Goal: Information Seeking & Learning: Learn about a topic

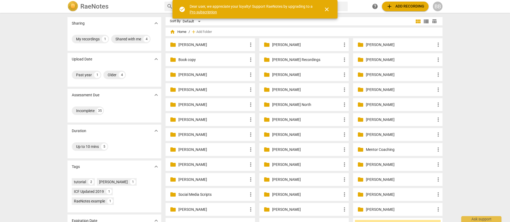
click at [296, 78] on div "folder [PERSON_NAME] more_vert" at bounding box center [303, 74] width 89 height 13
click at [281, 73] on p "[PERSON_NAME]" at bounding box center [306, 75] width 69 height 6
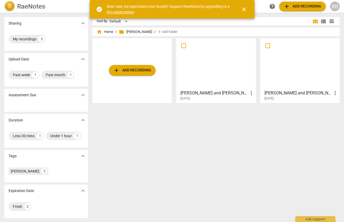
click at [216, 65] on div at bounding box center [216, 63] width 76 height 47
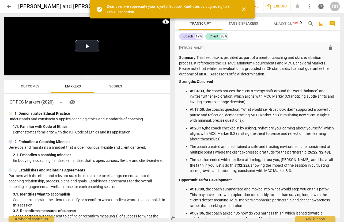
click at [60, 103] on icon at bounding box center [60, 102] width 5 height 5
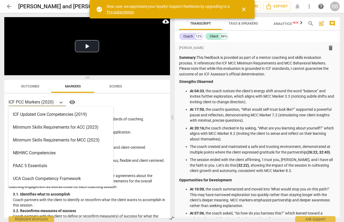
scroll to position [103, 0]
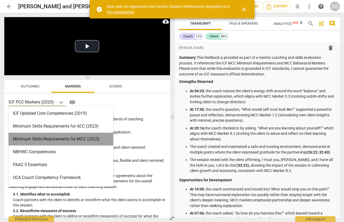
click at [52, 141] on div "Minimum Skills Requirements for MCC (2023)" at bounding box center [61, 139] width 105 height 13
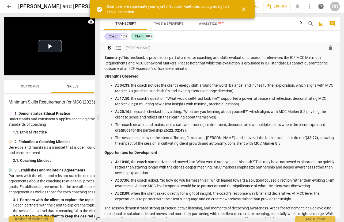
drag, startPoint x: 161, startPoint y: 119, endPoint x: 130, endPoint y: 110, distance: 32.2
click at [98, 120] on span at bounding box center [97, 117] width 3 height 209
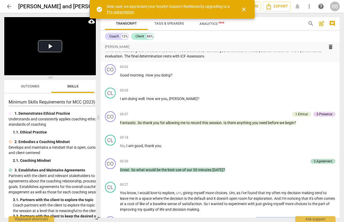
scroll to position [168, 0]
drag, startPoint x: 243, startPoint y: 11, endPoint x: 258, endPoint y: 35, distance: 28.3
click at [243, 11] on span "close" at bounding box center [244, 9] width 6 height 6
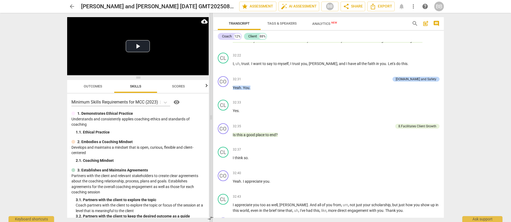
scroll to position [2233, 0]
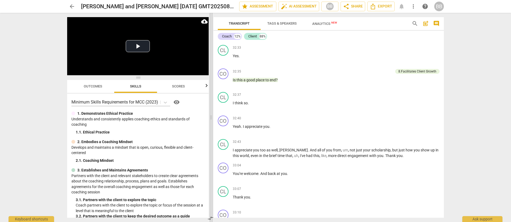
drag, startPoint x: 164, startPoint y: 117, endPoint x: 212, endPoint y: 118, distance: 47.4
click at [212, 118] on span at bounding box center [211, 117] width 3 height 209
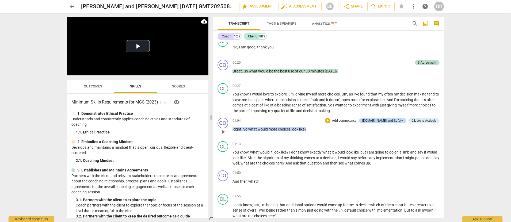
scroll to position [266, 0]
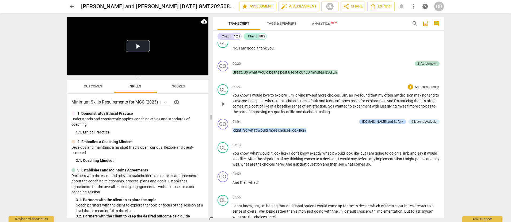
click at [223, 107] on span "play_arrow" at bounding box center [223, 104] width 6 height 6
click at [223, 107] on span "pause" at bounding box center [223, 104] width 6 height 6
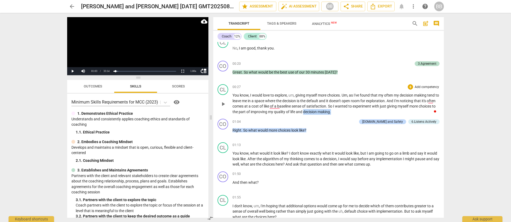
drag, startPoint x: 322, startPoint y: 118, endPoint x: 356, endPoint y: 120, distance: 33.5
click at [353, 115] on p "You know , I would love to explore , um , giving myself more choices . Um , as …" at bounding box center [337, 104] width 208 height 22
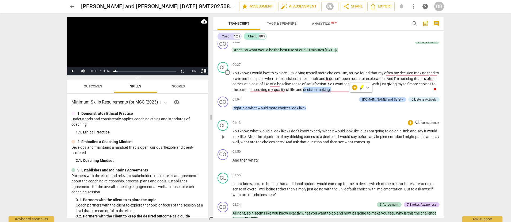
scroll to position [289, 0]
click at [361, 99] on div "CO play_arrow pause 01:04 + Add competency [DOMAIN_NAME] and Safety 6.Listens A…" at bounding box center [328, 106] width 231 height 24
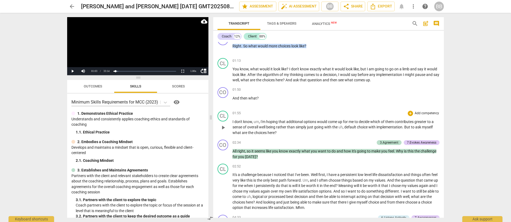
scroll to position [356, 0]
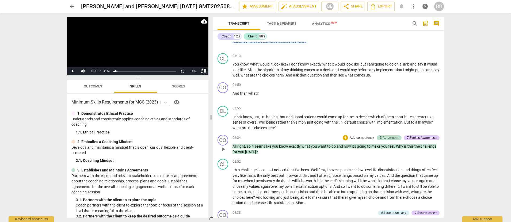
click at [224, 153] on span "play_arrow" at bounding box center [223, 149] width 6 height 6
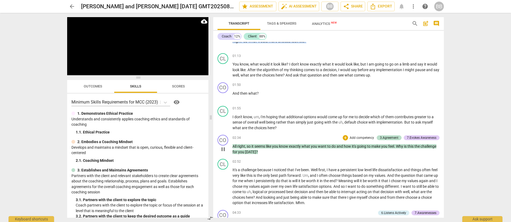
click at [224, 153] on span "pause" at bounding box center [223, 149] width 6 height 6
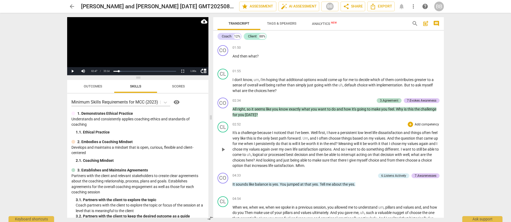
scroll to position [393, 0]
click at [224, 153] on span "play_arrow" at bounding box center [223, 150] width 6 height 6
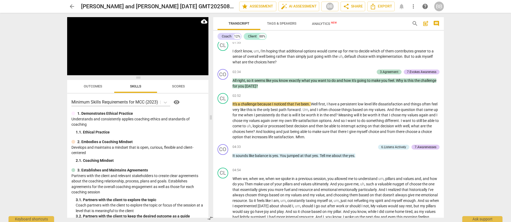
scroll to position [422, 0]
click at [224, 124] on span "pause" at bounding box center [223, 120] width 6 height 6
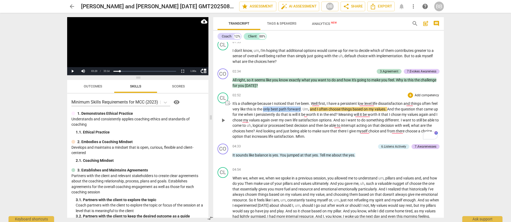
drag, startPoint x: 271, startPoint y: 115, endPoint x: 308, endPoint y: 115, distance: 37.2
click at [308, 115] on p "It's a challenge because I noticed that I've been . Well first , I have a persi…" at bounding box center [337, 120] width 208 height 39
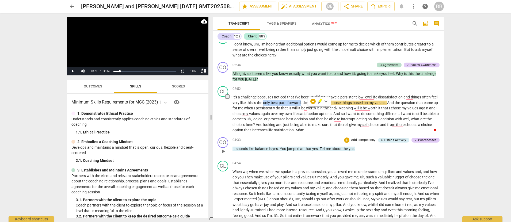
scroll to position [428, 0]
drag, startPoint x: 232, startPoint y: 155, endPoint x: 309, endPoint y: 156, distance: 77.1
click at [304, 155] on div "CO play_arrow pause 04:33 + Add competency 6.Listens Actively 7.Awarenesses key…" at bounding box center [328, 147] width 231 height 24
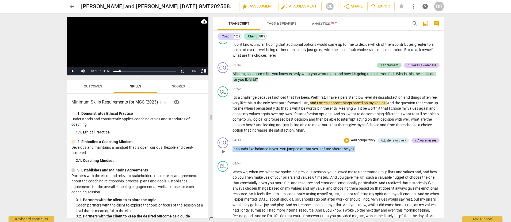
drag, startPoint x: 360, startPoint y: 153, endPoint x: 232, endPoint y: 155, distance: 128.3
click at [233, 152] on p "It sounds like balance is yes . You jumped at that yes . Tell me about the yes ." at bounding box center [337, 149] width 208 height 6
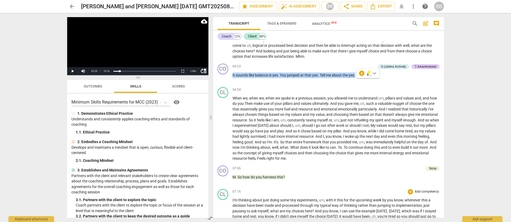
scroll to position [503, 0]
click at [223, 131] on span "play_arrow" at bounding box center [223, 128] width 6 height 6
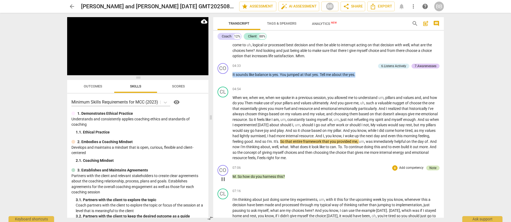
scroll to position [503, 0]
click at [223, 182] on span "pause" at bounding box center [223, 179] width 6 height 6
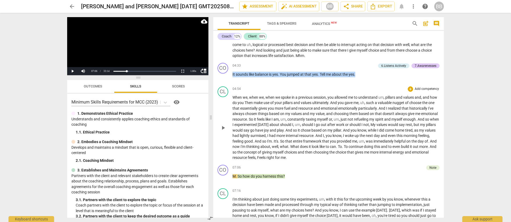
click at [430, 170] on div "Note" at bounding box center [433, 167] width 7 height 5
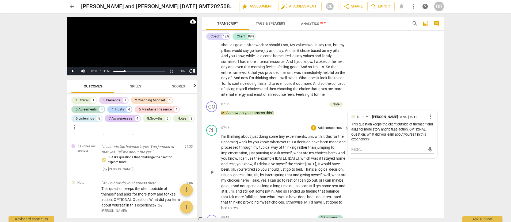
scroll to position [658, 0]
drag, startPoint x: 236, startPoint y: 186, endPoint x: 260, endPoint y: 186, distance: 24.4
click at [261, 186] on p "I'm thinking about just doing some tiny experiments , um , with it this for the…" at bounding box center [283, 172] width 125 height 77
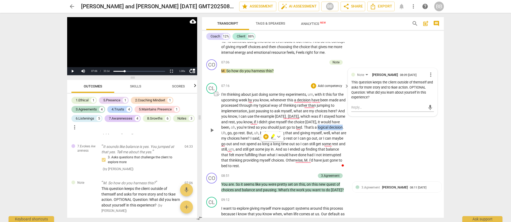
scroll to position [700, 0]
click at [213, 191] on span "play_arrow" at bounding box center [212, 188] width 6 height 6
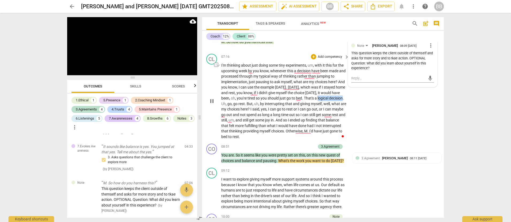
scroll to position [729, 0]
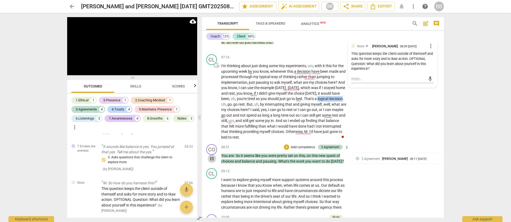
click at [212, 162] on span "pause" at bounding box center [212, 159] width 6 height 6
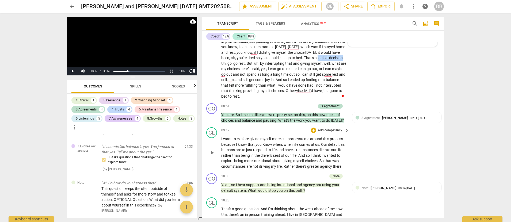
scroll to position [771, 0]
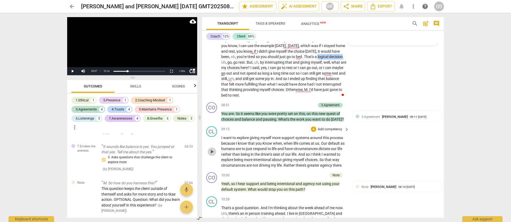
click at [214, 155] on span "play_arrow" at bounding box center [212, 152] width 6 height 6
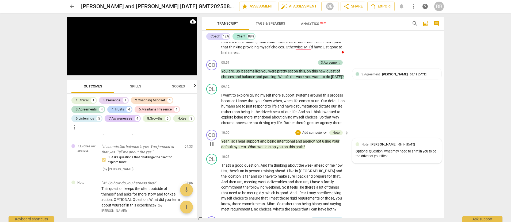
scroll to position [816, 0]
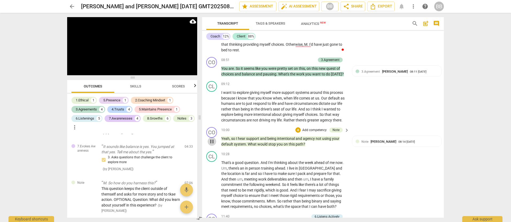
click at [213, 145] on span "pause" at bounding box center [212, 141] width 6 height 6
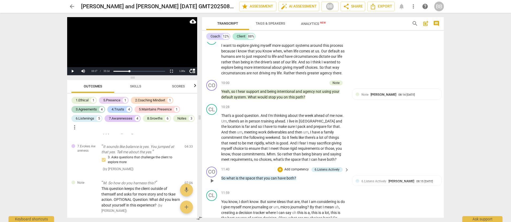
scroll to position [865, 0]
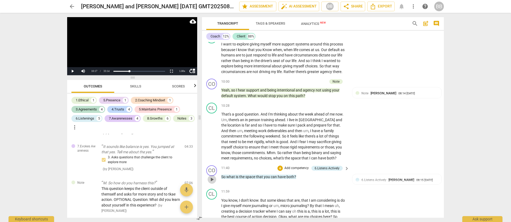
click at [212, 183] on span "play_arrow" at bounding box center [212, 179] width 6 height 6
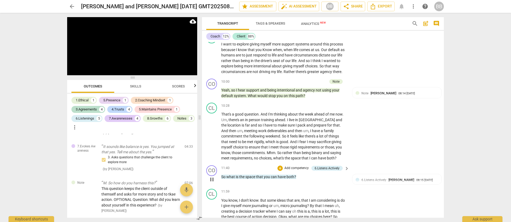
click at [212, 183] on span "pause" at bounding box center [212, 179] width 6 height 6
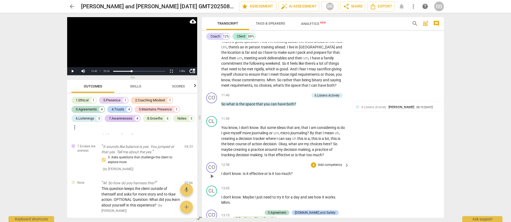
scroll to position [939, 0]
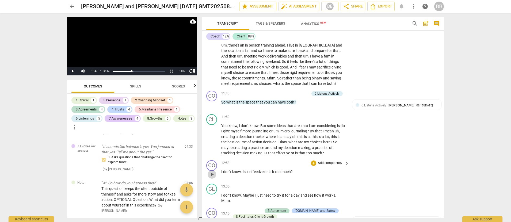
click at [213, 178] on span "play_arrow" at bounding box center [212, 174] width 6 height 6
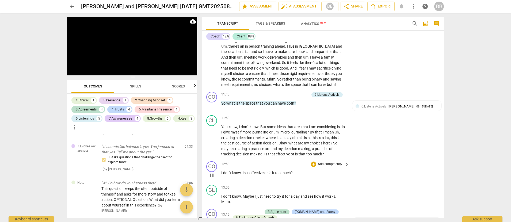
click at [212, 179] on span "pause" at bounding box center [212, 175] width 6 height 6
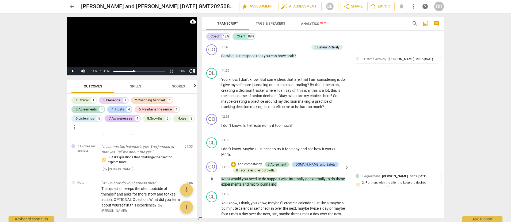
scroll to position [986, 0]
click at [211, 155] on span "play_arrow" at bounding box center [212, 151] width 6 height 6
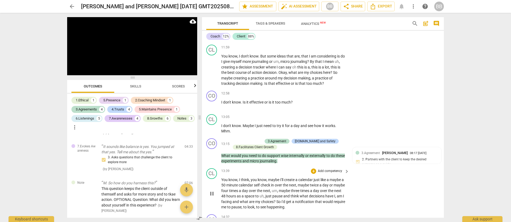
scroll to position [1009, 0]
click at [212, 159] on span "pause" at bounding box center [212, 155] width 6 height 6
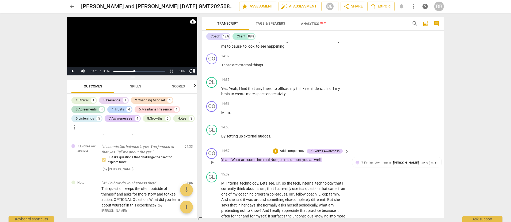
scroll to position [1170, 0]
click at [212, 166] on span "play_arrow" at bounding box center [212, 163] width 6 height 6
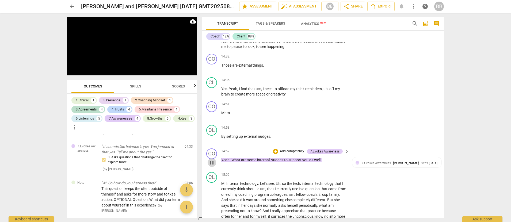
click at [212, 166] on span "pause" at bounding box center [212, 163] width 6 height 6
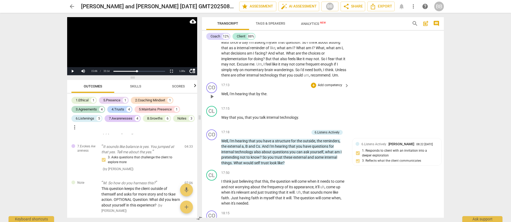
scroll to position [1361, 0]
click at [213, 155] on span "play_arrow" at bounding box center [212, 152] width 6 height 6
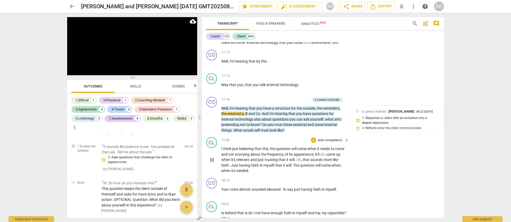
scroll to position [1394, 0]
click at [213, 122] on span "pause" at bounding box center [212, 118] width 6 height 6
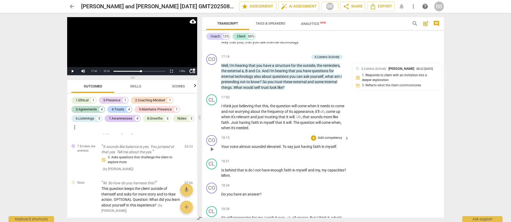
scroll to position [1436, 0]
click at [212, 120] on span "play_arrow" at bounding box center [212, 117] width 6 height 6
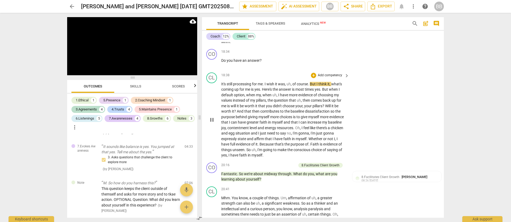
scroll to position [1569, 0]
click at [211, 180] on span "pause" at bounding box center [212, 177] width 6 height 6
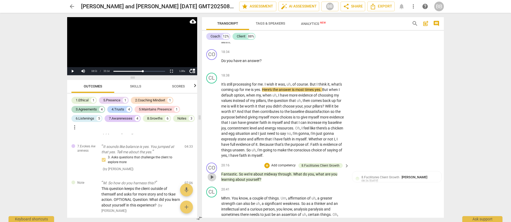
click at [212, 180] on span "play_arrow" at bounding box center [212, 177] width 6 height 6
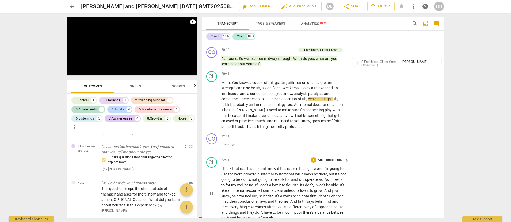
scroll to position [1687, 0]
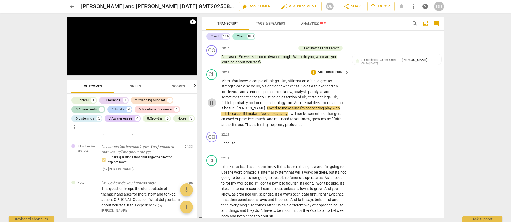
click at [211, 106] on span "pause" at bounding box center [212, 103] width 6 height 6
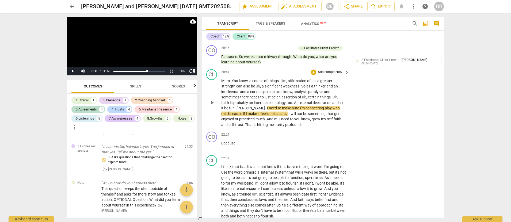
click at [212, 106] on span "play_arrow" at bounding box center [212, 103] width 6 height 6
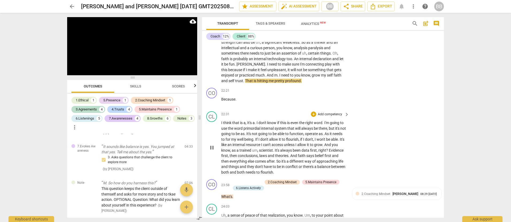
scroll to position [1734, 0]
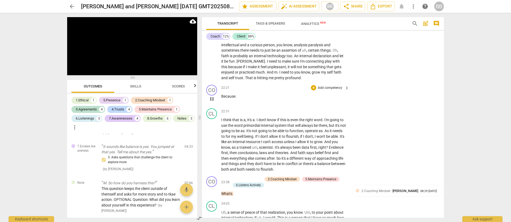
click at [212, 102] on span "pause" at bounding box center [212, 99] width 6 height 6
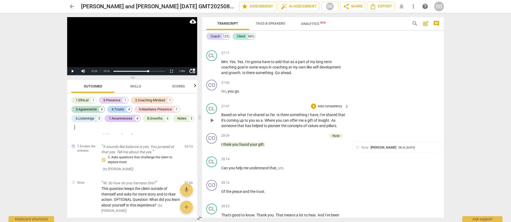
scroll to position [2197, 0]
click at [336, 139] on div "Note" at bounding box center [336, 136] width 7 height 5
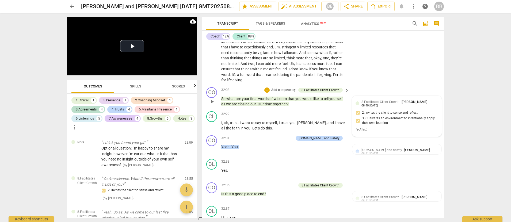
scroll to position [2543, 0]
